Goal: Task Accomplishment & Management: Use online tool/utility

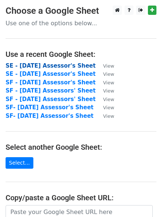
click at [28, 66] on strong "SE - [DATE] Assessor's Sheet" at bounding box center [51, 65] width 90 height 7
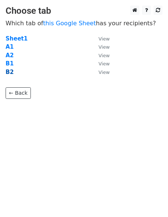
click at [12, 72] on strong "B2" at bounding box center [10, 72] width 8 height 7
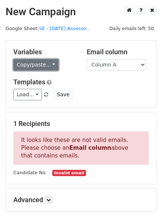
click at [48, 64] on link "Copy/paste..." at bounding box center [35, 65] width 45 height 12
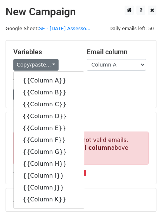
click at [90, 87] on div "Templates Load... Level and Admission Form - Spoken English B1 - 6 May Level an…" at bounding box center [81, 89] width 147 height 23
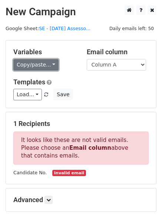
click at [48, 64] on link "Copy/paste..." at bounding box center [35, 65] width 45 height 12
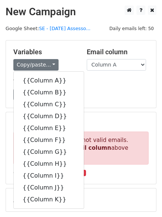
click at [92, 93] on div "Load... Level and Admission Form - Spoken English B1 - 6 May Level and Admissio…" at bounding box center [81, 95] width 147 height 12
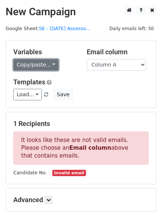
click at [49, 63] on link "Copy/paste..." at bounding box center [35, 65] width 45 height 12
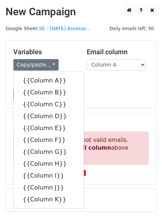
click at [98, 88] on div "Templates Load... Level and Admission Form - Spoken English B1 - 6 May Level an…" at bounding box center [81, 89] width 147 height 23
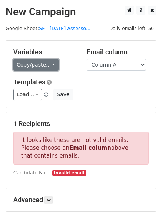
click at [50, 64] on link "Copy/paste..." at bounding box center [35, 65] width 45 height 12
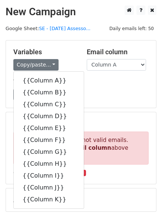
click at [78, 79] on h5 "Templates" at bounding box center [81, 82] width 136 height 8
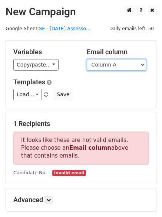
click at [141, 65] on select "Column A Column B Column C Column D Column E Column F Column G Column H Column …" at bounding box center [116, 65] width 59 height 12
click at [75, 72] on div "Variables Copy/paste... {{Column A}} {{Column B}} {{Column C}} {{Column D}} {{C…" at bounding box center [81, 74] width 151 height 67
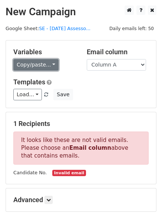
click at [50, 65] on link "Copy/paste..." at bounding box center [35, 65] width 45 height 12
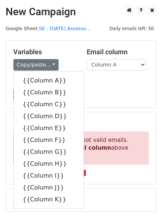
click at [110, 99] on div "Load... Level and Admission Form - Spoken English B1 - 6 May Level and Admissio…" at bounding box center [81, 95] width 147 height 12
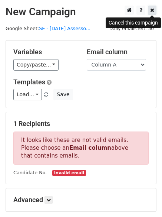
click at [152, 10] on icon at bounding box center [153, 9] width 4 height 5
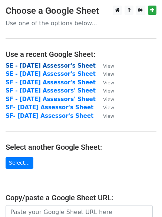
click at [29, 66] on strong "SE - September 2025 Assessor's Sheet" at bounding box center [51, 65] width 90 height 7
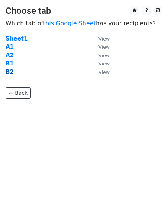
click at [12, 73] on strong "B2" at bounding box center [10, 72] width 8 height 7
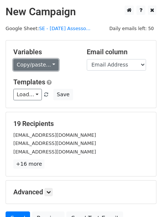
click at [49, 64] on link "Copy/paste..." at bounding box center [35, 65] width 45 height 12
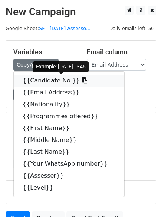
click at [36, 81] on link "{{Candidate No.}}" at bounding box center [69, 81] width 111 height 12
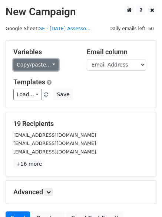
click at [51, 65] on link "Copy/paste..." at bounding box center [35, 65] width 45 height 12
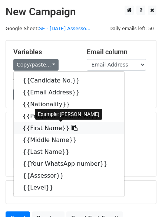
click at [41, 128] on link "{{First Name}}" at bounding box center [69, 128] width 111 height 12
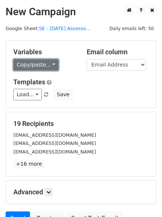
click at [51, 64] on link "Copy/paste..." at bounding box center [35, 65] width 45 height 12
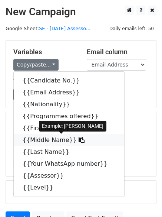
click at [56, 141] on link "{{Middle Name}}" at bounding box center [69, 140] width 111 height 12
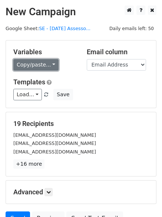
click at [48, 64] on link "Copy/paste..." at bounding box center [35, 65] width 45 height 12
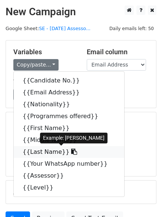
click at [38, 155] on link "{{Last Name}}" at bounding box center [69, 152] width 111 height 12
